Goal: Check status: Check status

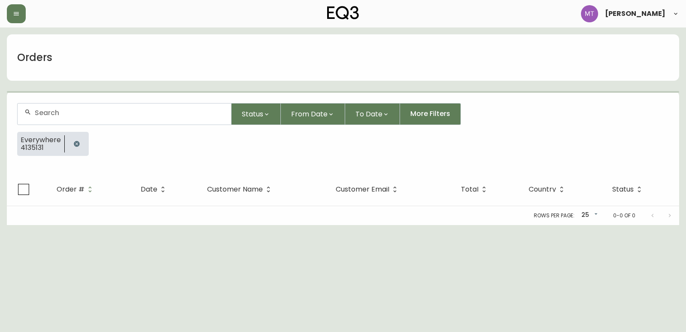
click at [78, 141] on icon "button" at bounding box center [76, 143] width 7 height 7
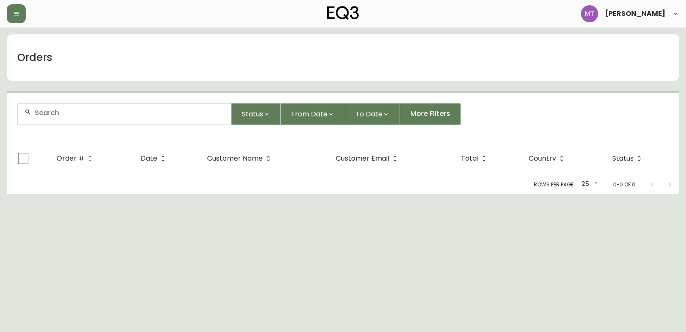
click at [84, 113] on input "text" at bounding box center [130, 113] width 190 height 8
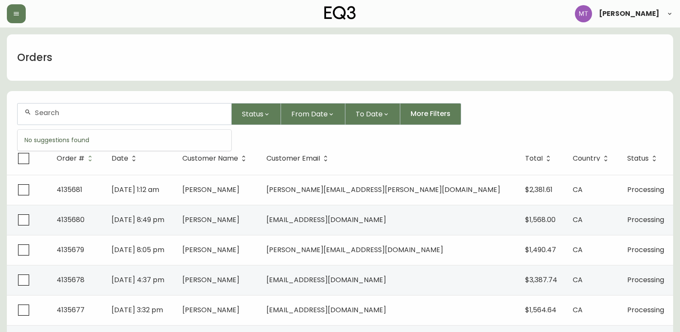
paste input "[PERSON_NAME][EMAIL_ADDRESS][PERSON_NAME][DOMAIN_NAME]"
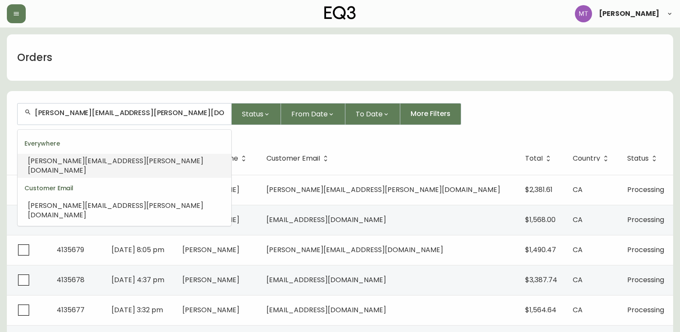
click at [77, 163] on span "[PERSON_NAME][EMAIL_ADDRESS][PERSON_NAME][DOMAIN_NAME]" at bounding box center [115, 165] width 175 height 19
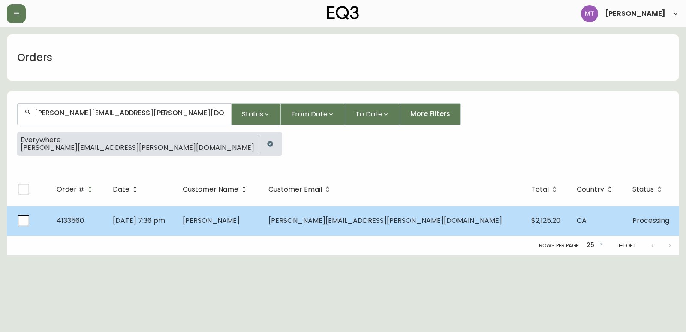
type input "[PERSON_NAME][EMAIL_ADDRESS][PERSON_NAME][DOMAIN_NAME]"
click at [165, 222] on span "[DATE] 7:36 pm" at bounding box center [139, 220] width 52 height 10
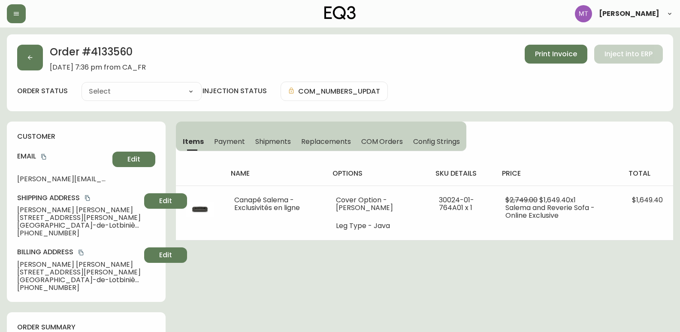
type input "Processing"
select select "PROCESSING"
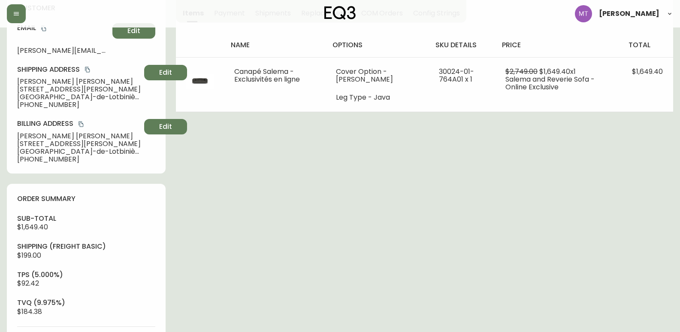
scroll to position [128, 0]
